Goal: Find specific page/section: Find specific page/section

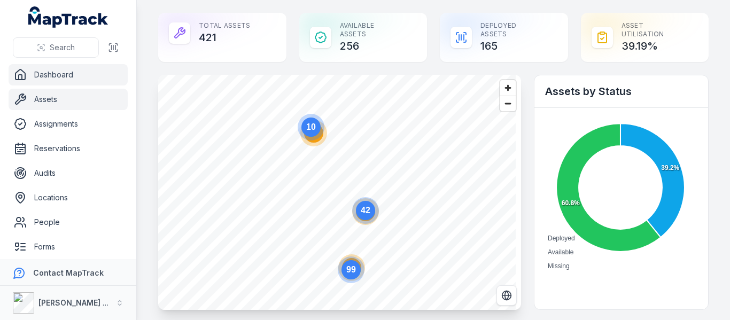
click at [49, 100] on link "Assets" at bounding box center [68, 99] width 119 height 21
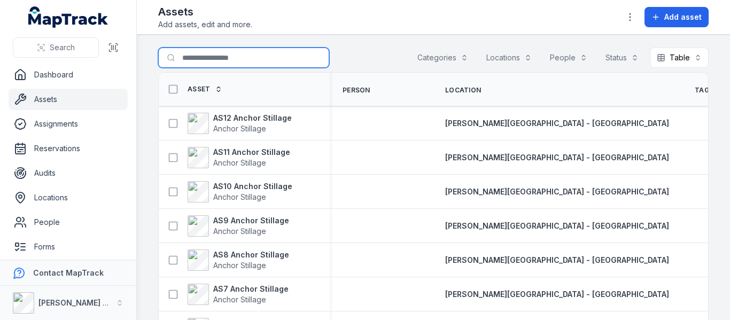
click at [213, 61] on input "Search for assets" at bounding box center [243, 58] width 171 height 20
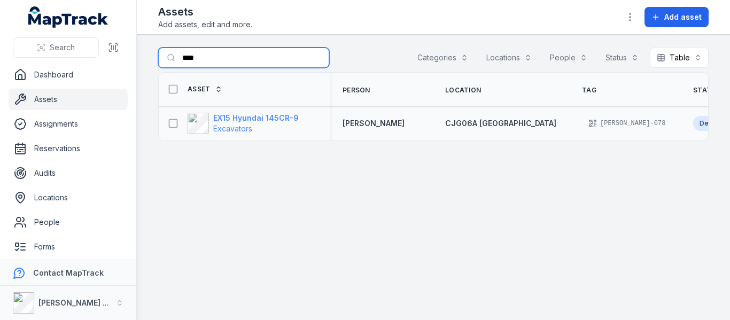
type input "****"
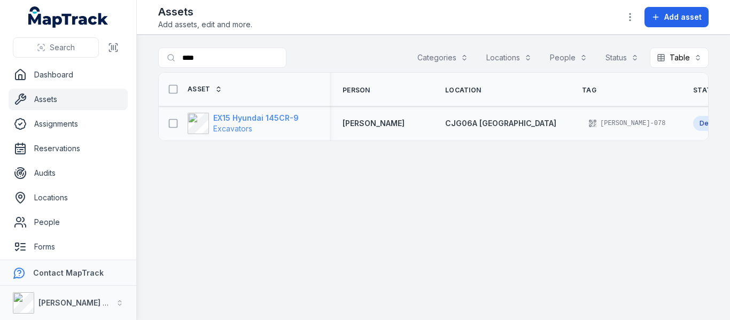
click at [228, 126] on span "Excavators" at bounding box center [232, 128] width 39 height 9
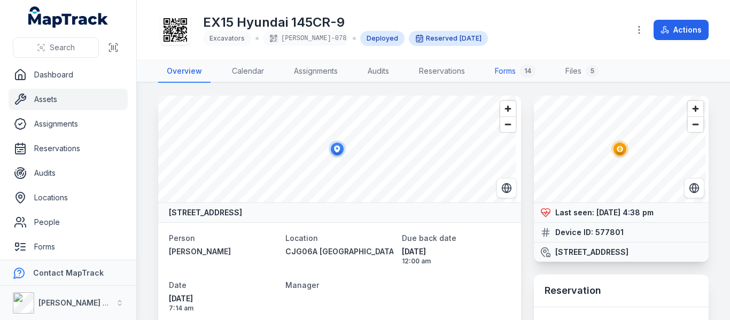
click at [515, 69] on link "Forms 14" at bounding box center [515, 71] width 58 height 22
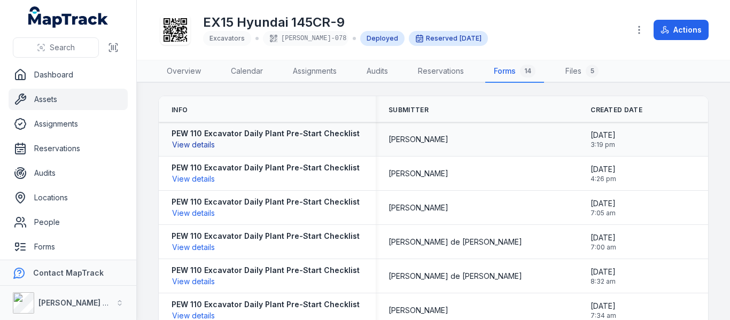
click at [196, 145] on button "View details" at bounding box center [194, 145] width 44 height 12
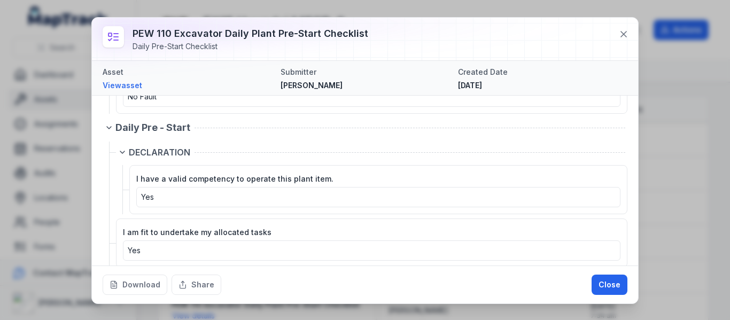
scroll to position [1817, 0]
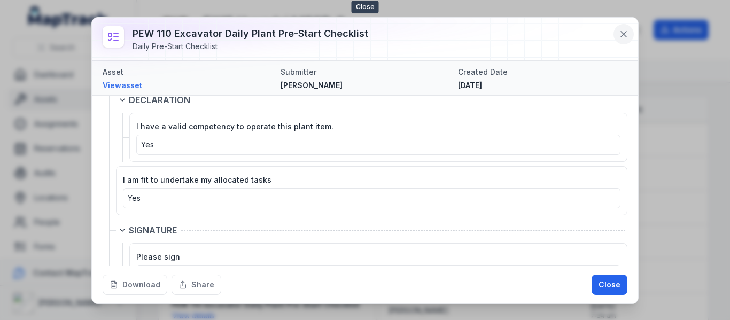
click at [623, 36] on icon at bounding box center [623, 34] width 11 height 11
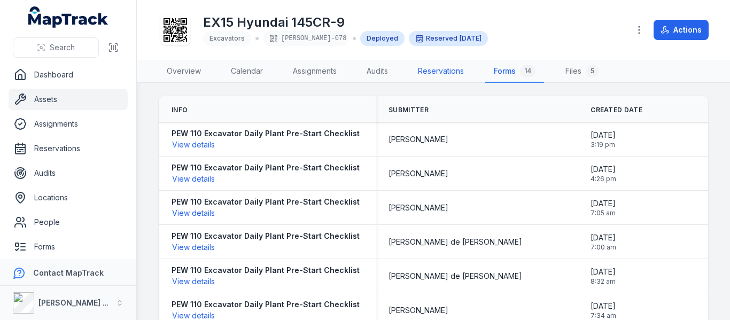
click at [439, 69] on link "Reservations" at bounding box center [440, 71] width 63 height 22
